Goal: Check status: Check status

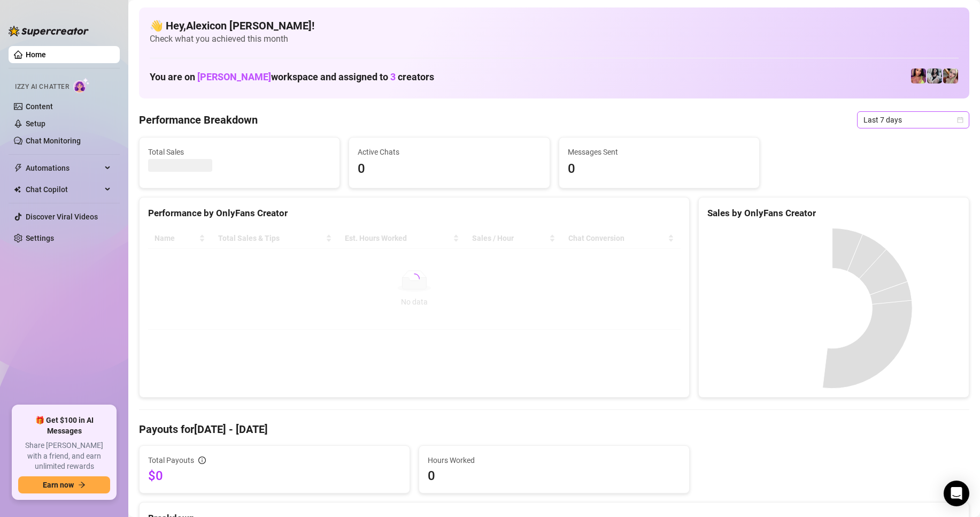
click at [886, 114] on span "Last 7 days" at bounding box center [913, 120] width 99 height 16
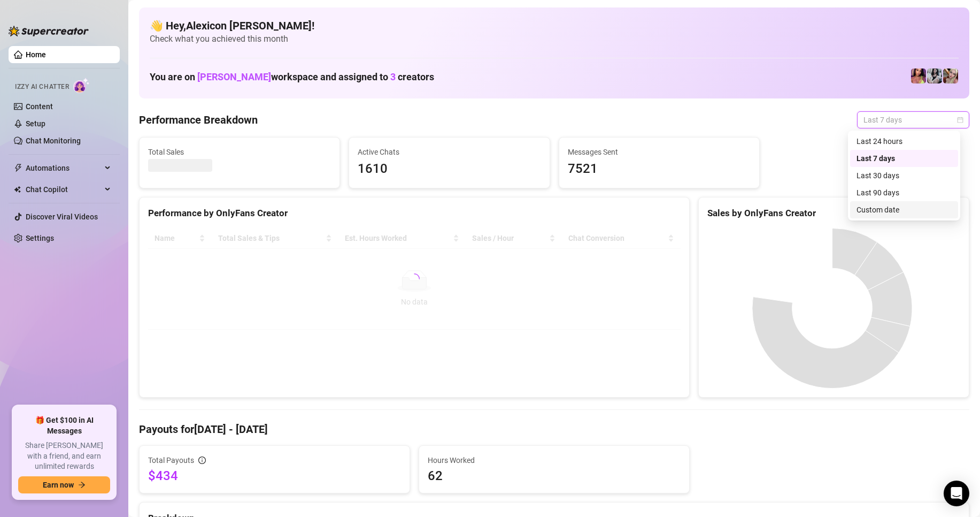
click at [872, 209] on div "Custom date" at bounding box center [904, 210] width 95 height 12
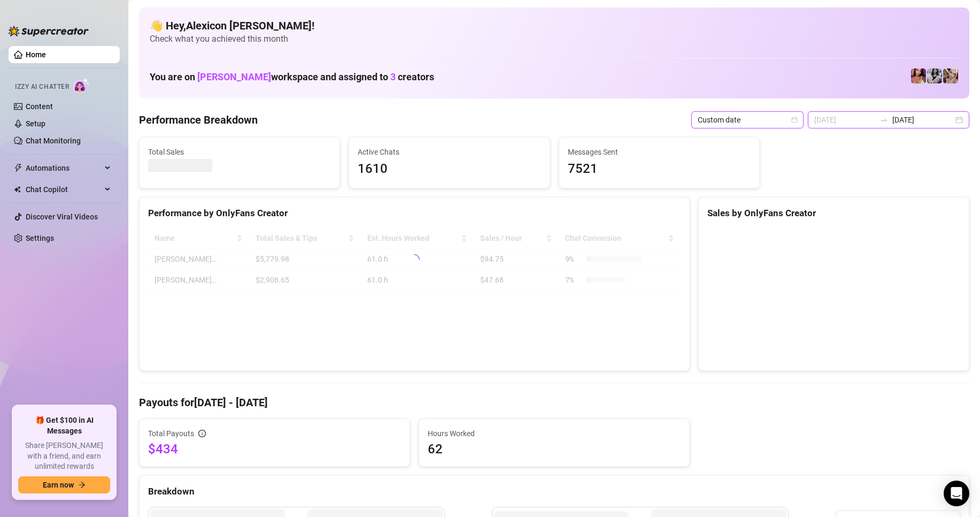
click at [841, 123] on input "[DATE]" at bounding box center [845, 120] width 61 height 12
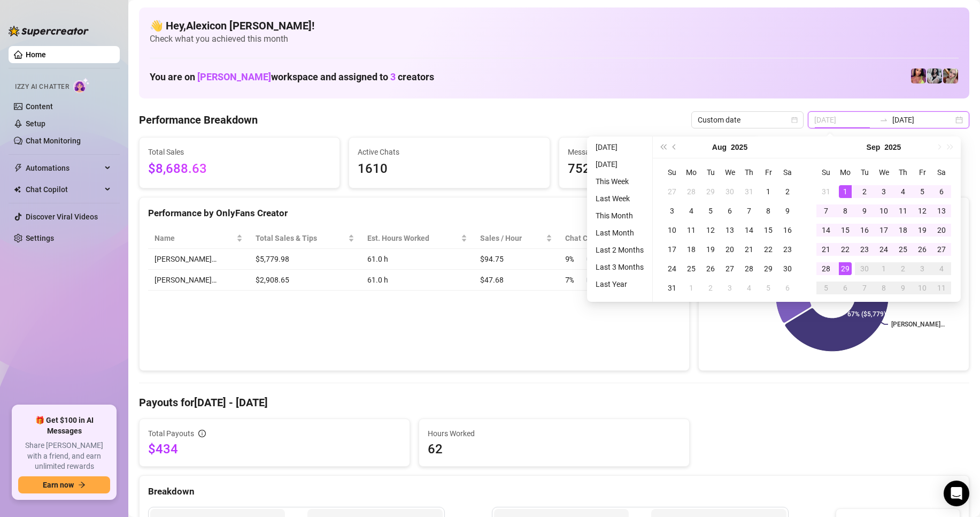
type input "[DATE]"
click at [846, 187] on div "1" at bounding box center [845, 191] width 13 height 13
type input "[DATE]"
click at [841, 268] on div "29" at bounding box center [845, 268] width 13 height 13
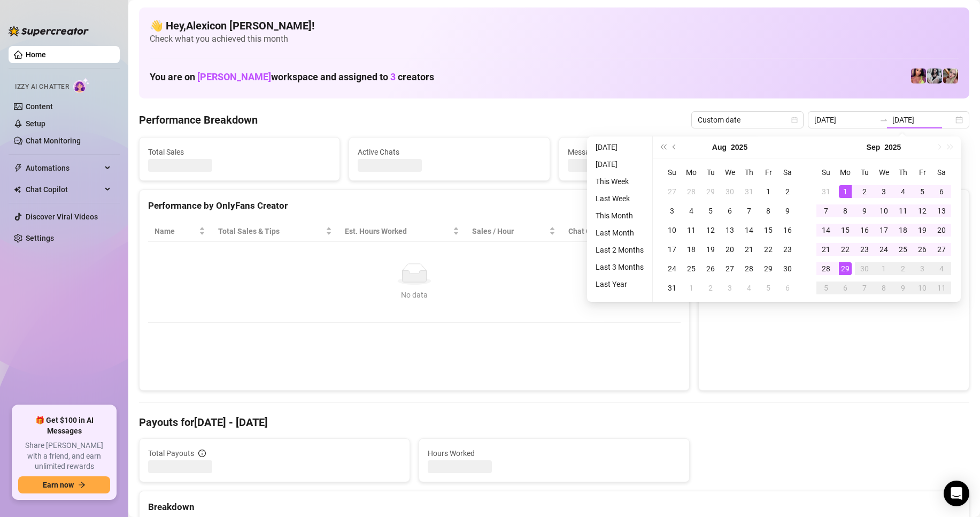
type input "[DATE]"
